Goal: Complete application form

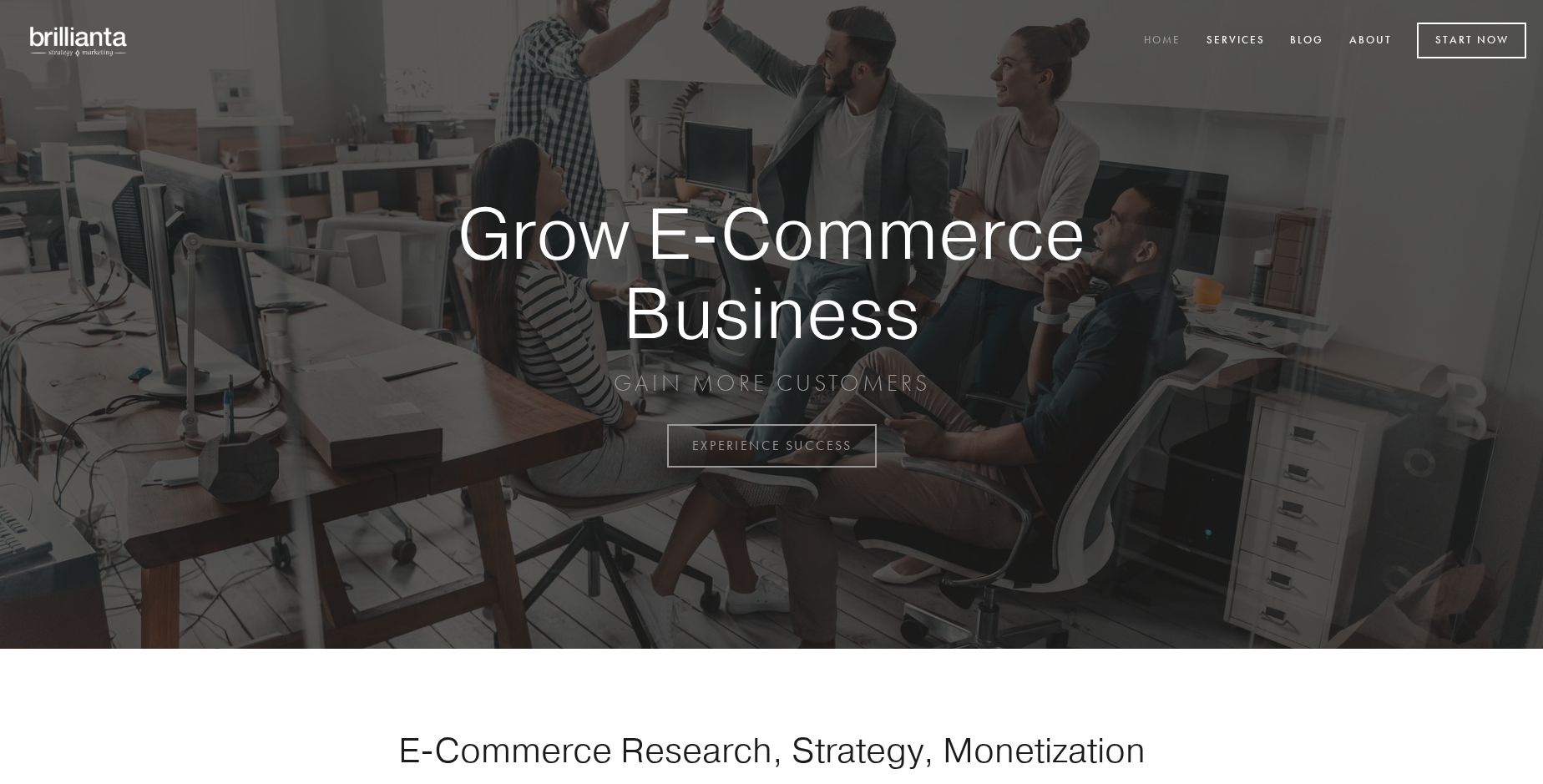
scroll to position [4374, 0]
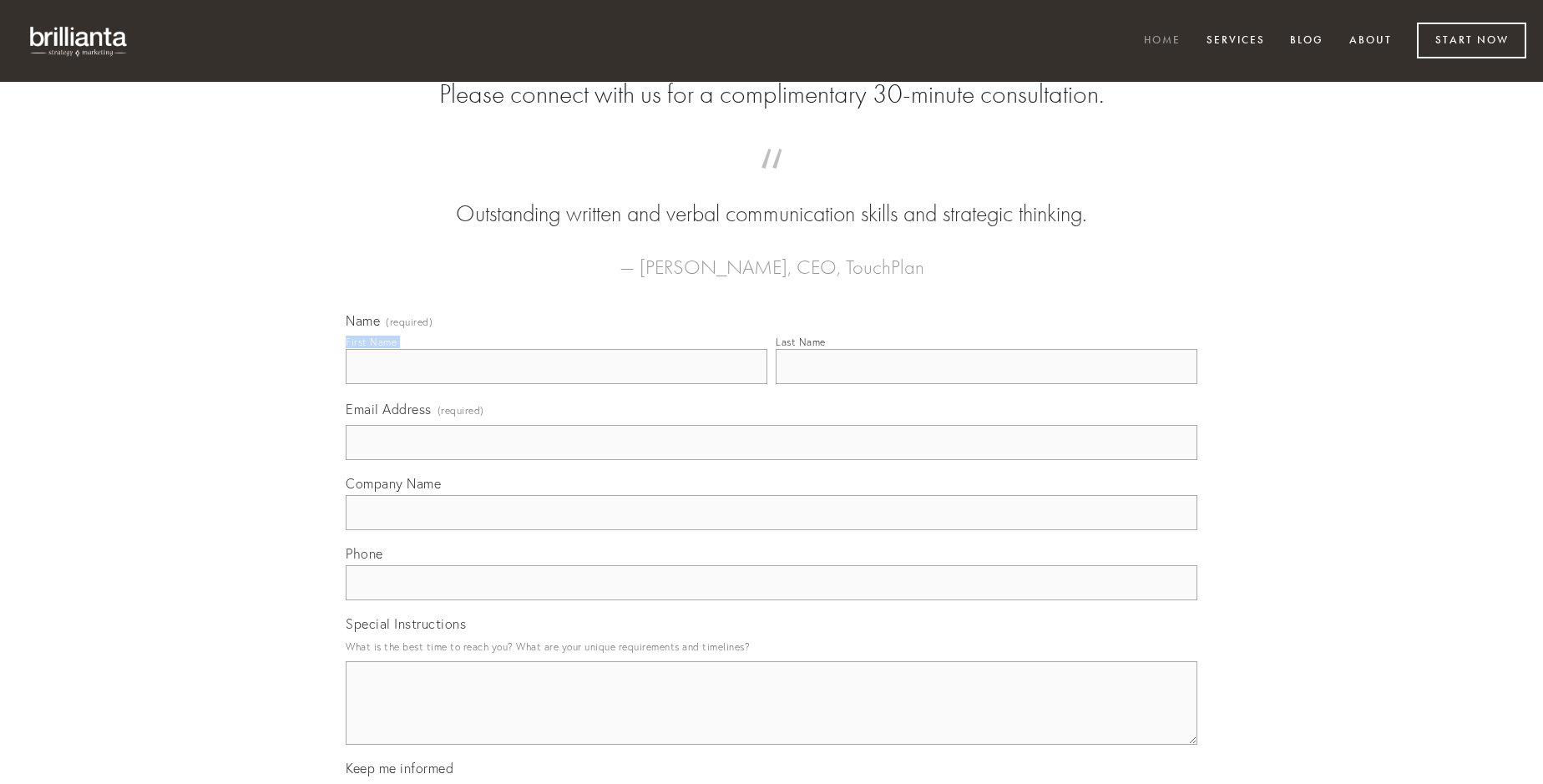
type input "[PERSON_NAME]"
click at [986, 384] on input "Last Name" at bounding box center [987, 367] width 421 height 35
type input "[PERSON_NAME]"
click at [772, 460] on input "Email Address (required)" at bounding box center [772, 442] width 852 height 35
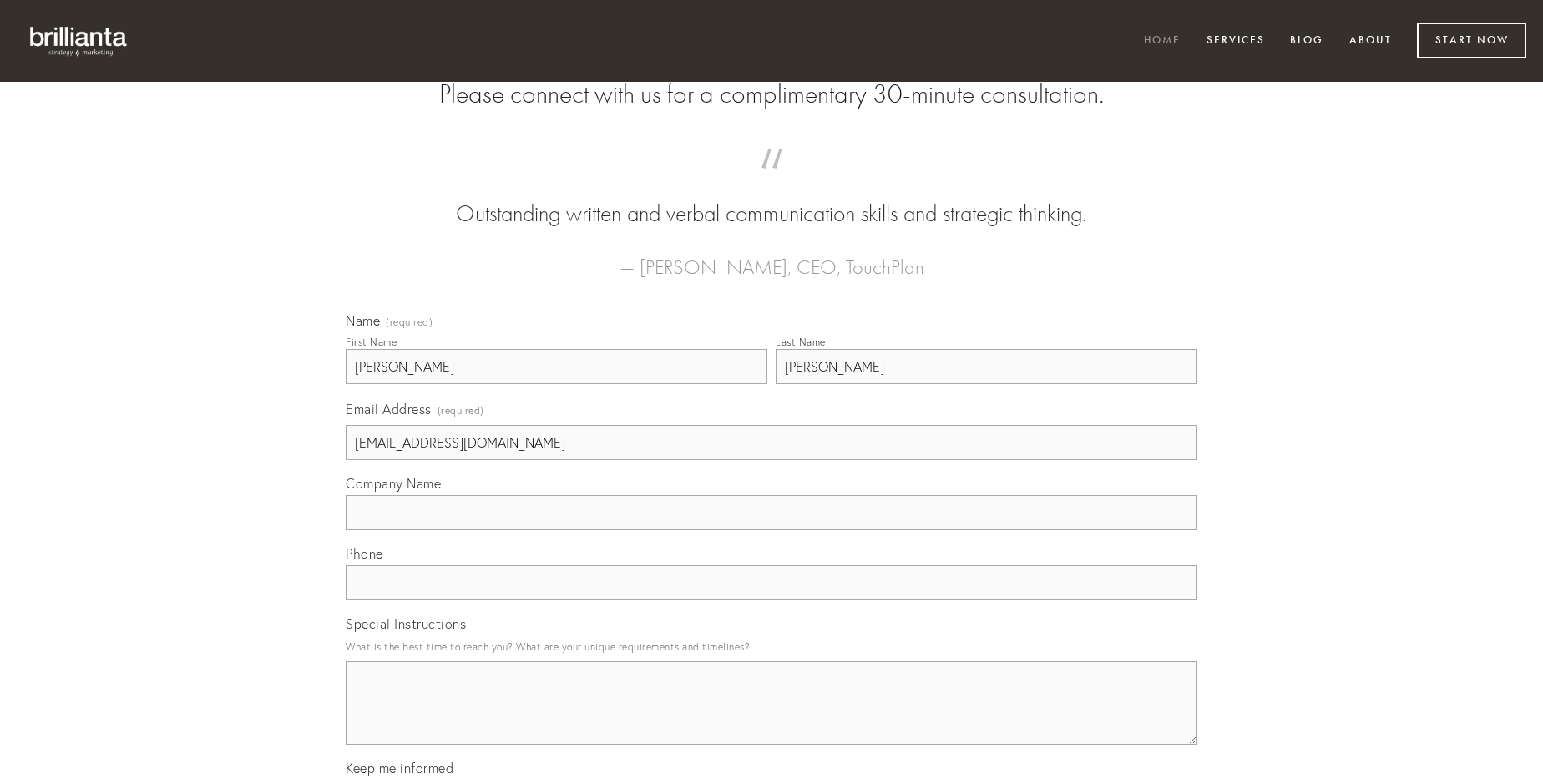
type input "[EMAIL_ADDRESS][DOMAIN_NAME]"
click at [772, 530] on input "Company Name" at bounding box center [772, 513] width 852 height 35
type input "similique"
click at [772, 600] on input "text" at bounding box center [772, 583] width 852 height 35
click at [772, 718] on textarea "Special Instructions" at bounding box center [772, 703] width 852 height 83
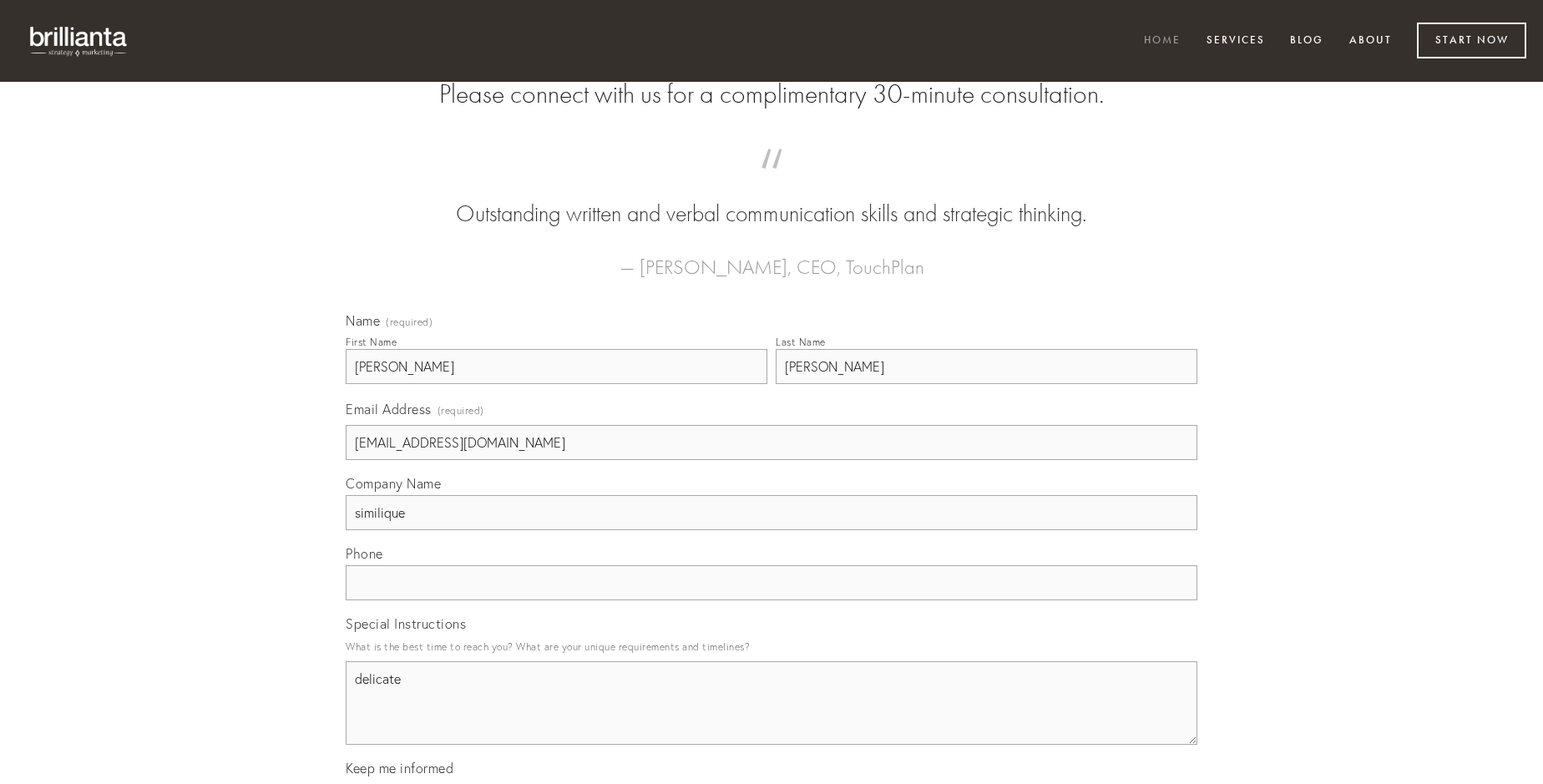
type textarea "delicate"
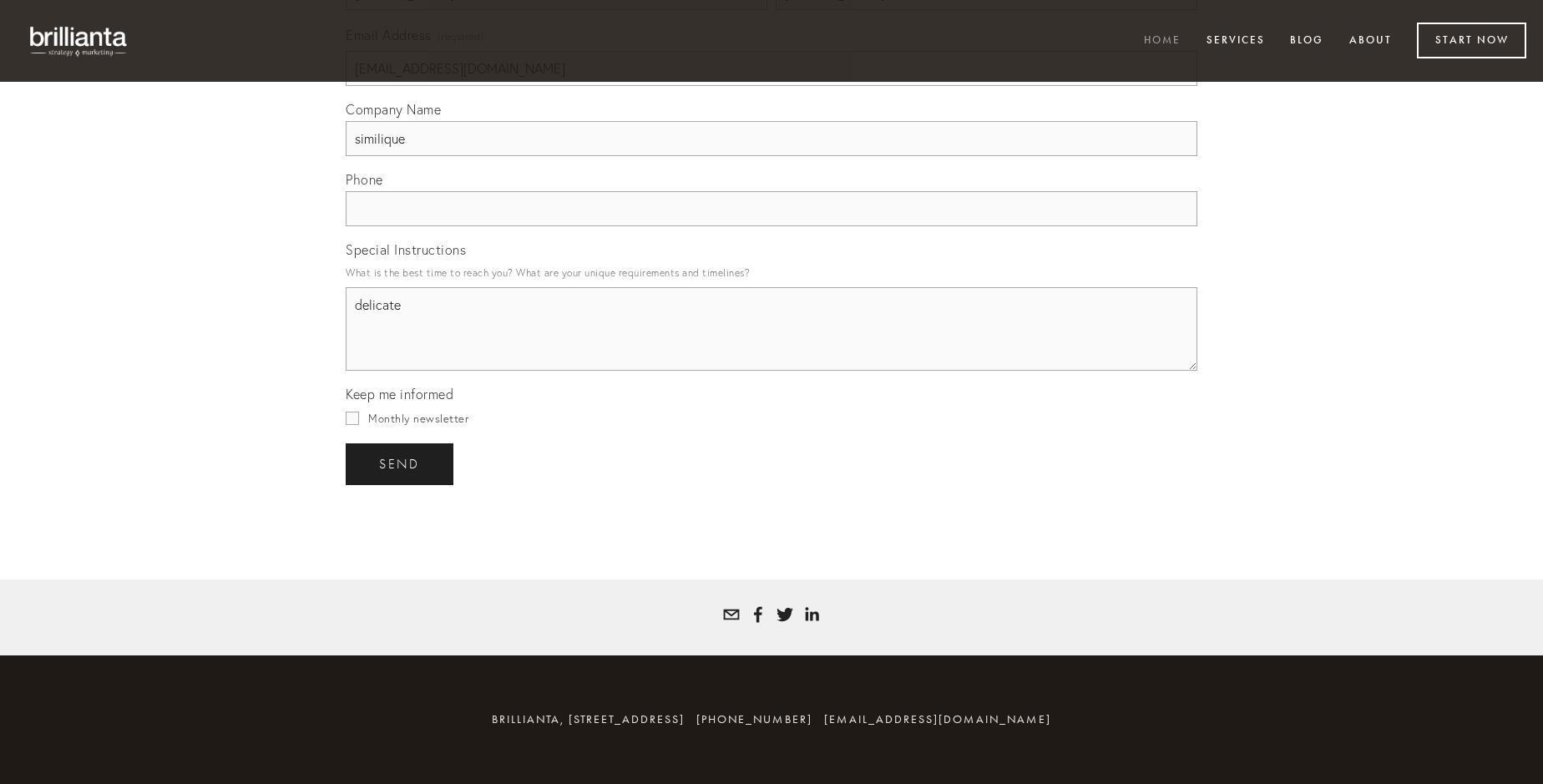
click at [401, 464] on span "send" at bounding box center [399, 464] width 41 height 15
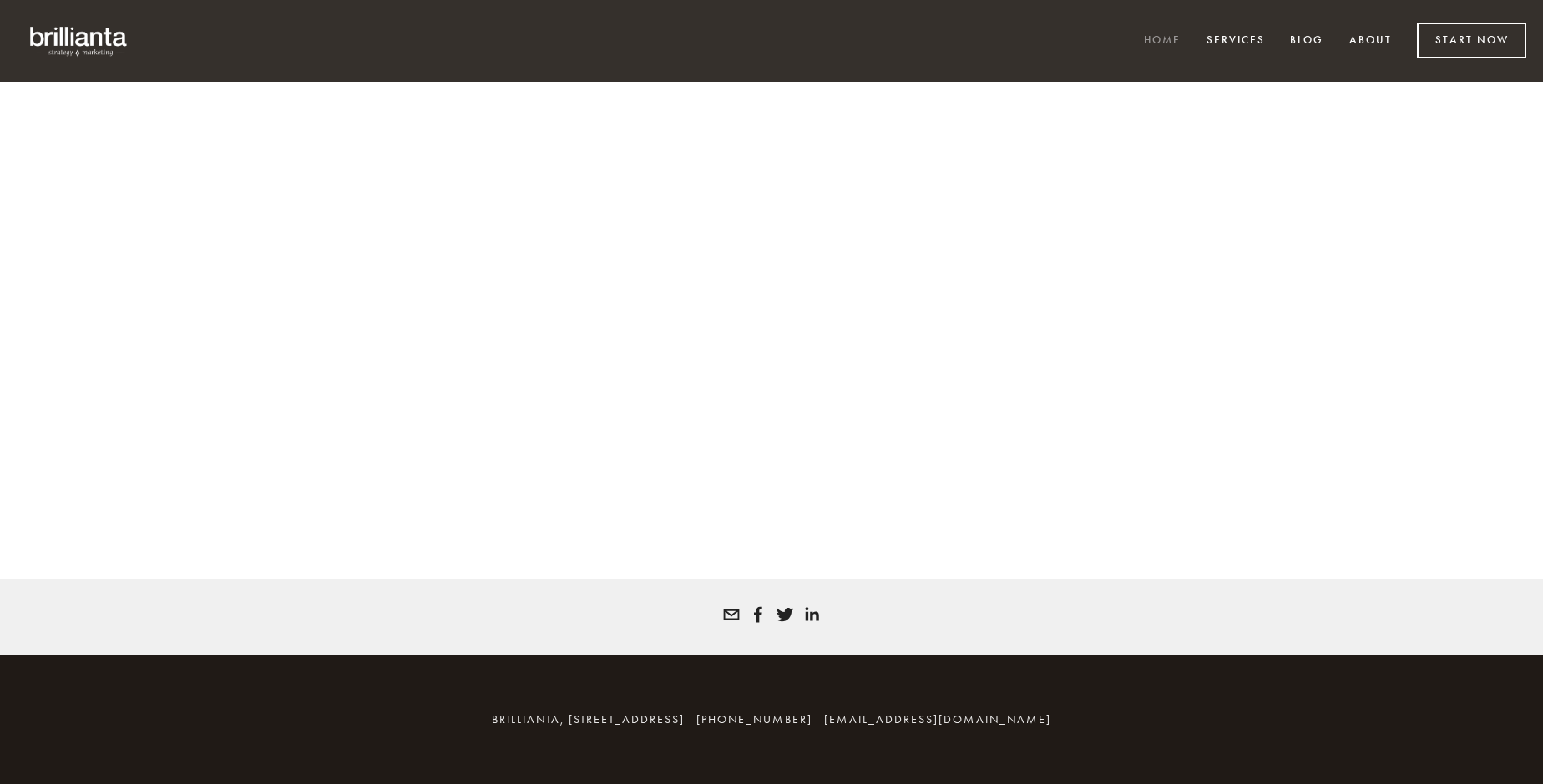
scroll to position [4352, 0]
